Goal: Find specific page/section: Find specific page/section

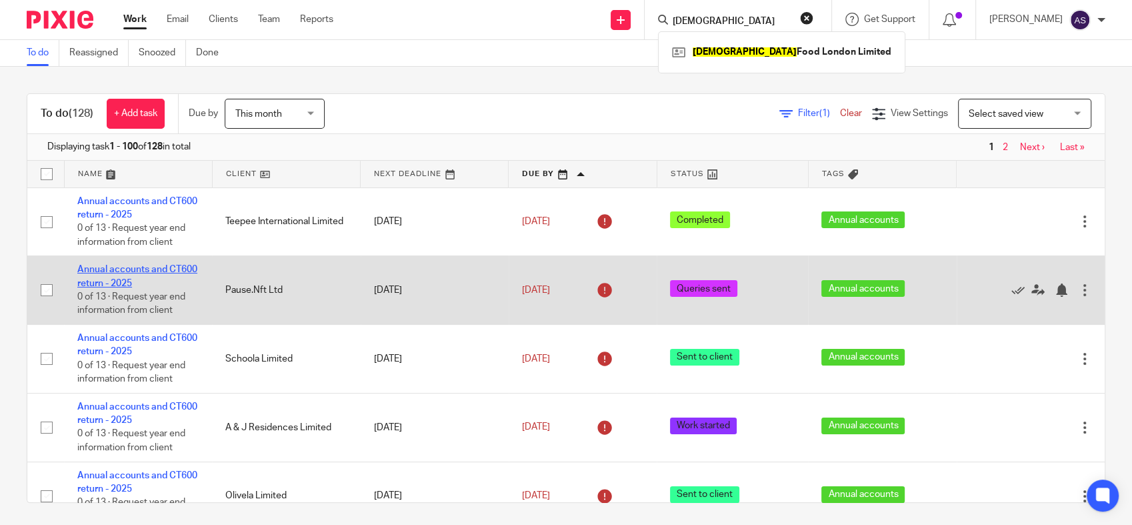
click at [119, 284] on link "Annual accounts and CT600 return - 2025" at bounding box center [137, 276] width 120 height 23
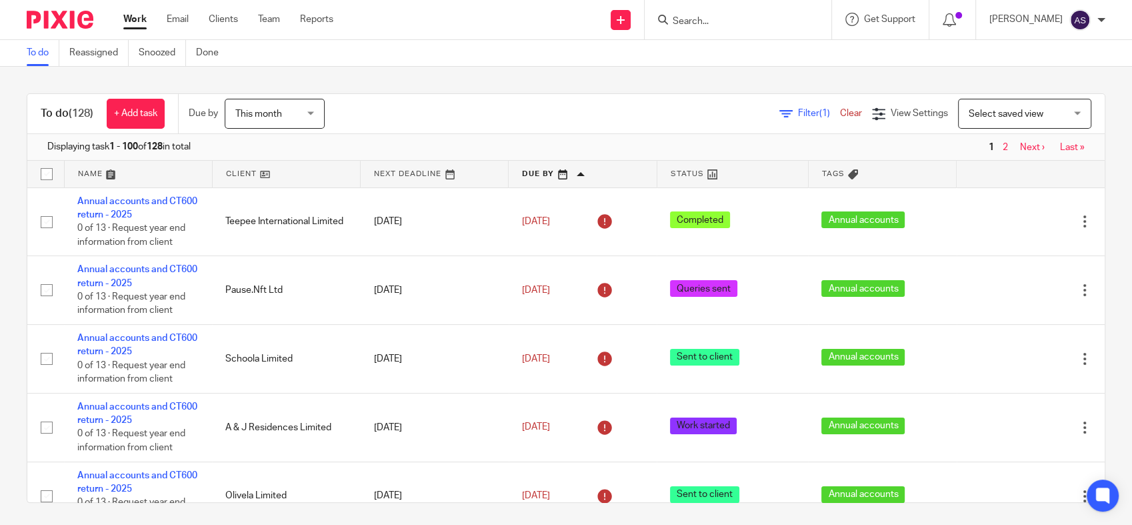
click at [380, 30] on div "Send new email Create task Add client Request signature Get Support Contact Sup…" at bounding box center [742, 19] width 779 height 39
click at [734, 16] on input "Search" at bounding box center [731, 22] width 120 height 12
paste input "Centre for animal"
type input "Centre for animal"
click at [797, 55] on link at bounding box center [761, 52] width 184 height 20
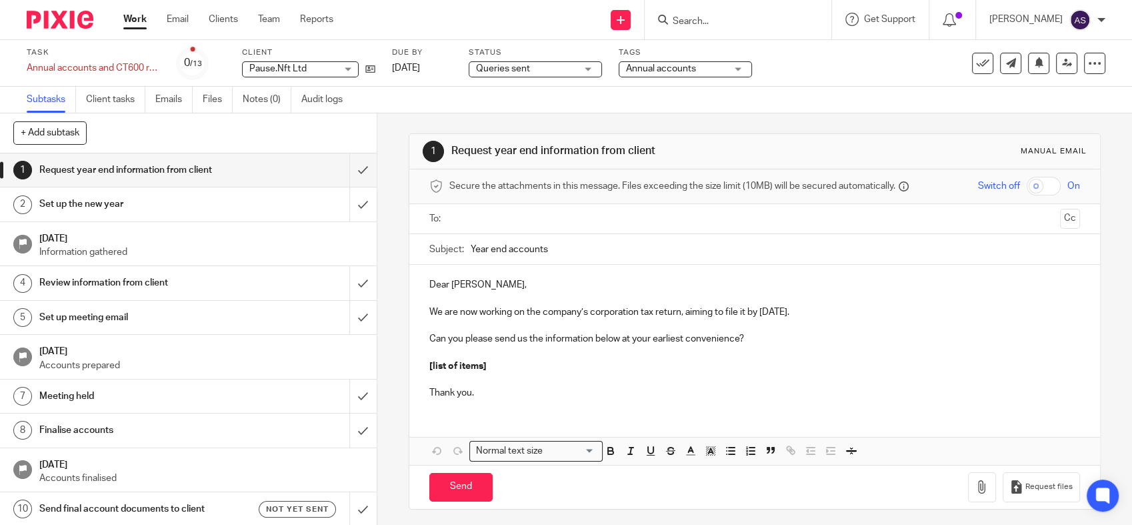
click at [536, 33] on div "Send new email Create task Add client Request signature Get Support Contact Sup…" at bounding box center [742, 19] width 779 height 39
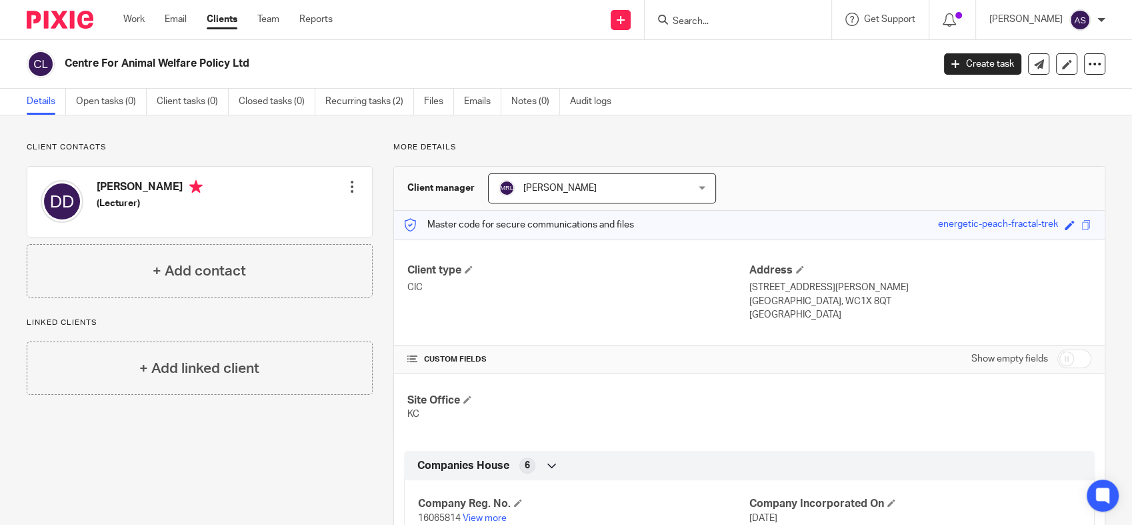
drag, startPoint x: 290, startPoint y: 69, endPoint x: 67, endPoint y: 66, distance: 223.4
click at [67, 66] on h2 "Centre For Animal Welfare Policy Ltd" at bounding box center [408, 64] width 687 height 14
copy h2 "Centre For Animal Welfare Policy Ltd"
